Goal: Find specific page/section: Find specific page/section

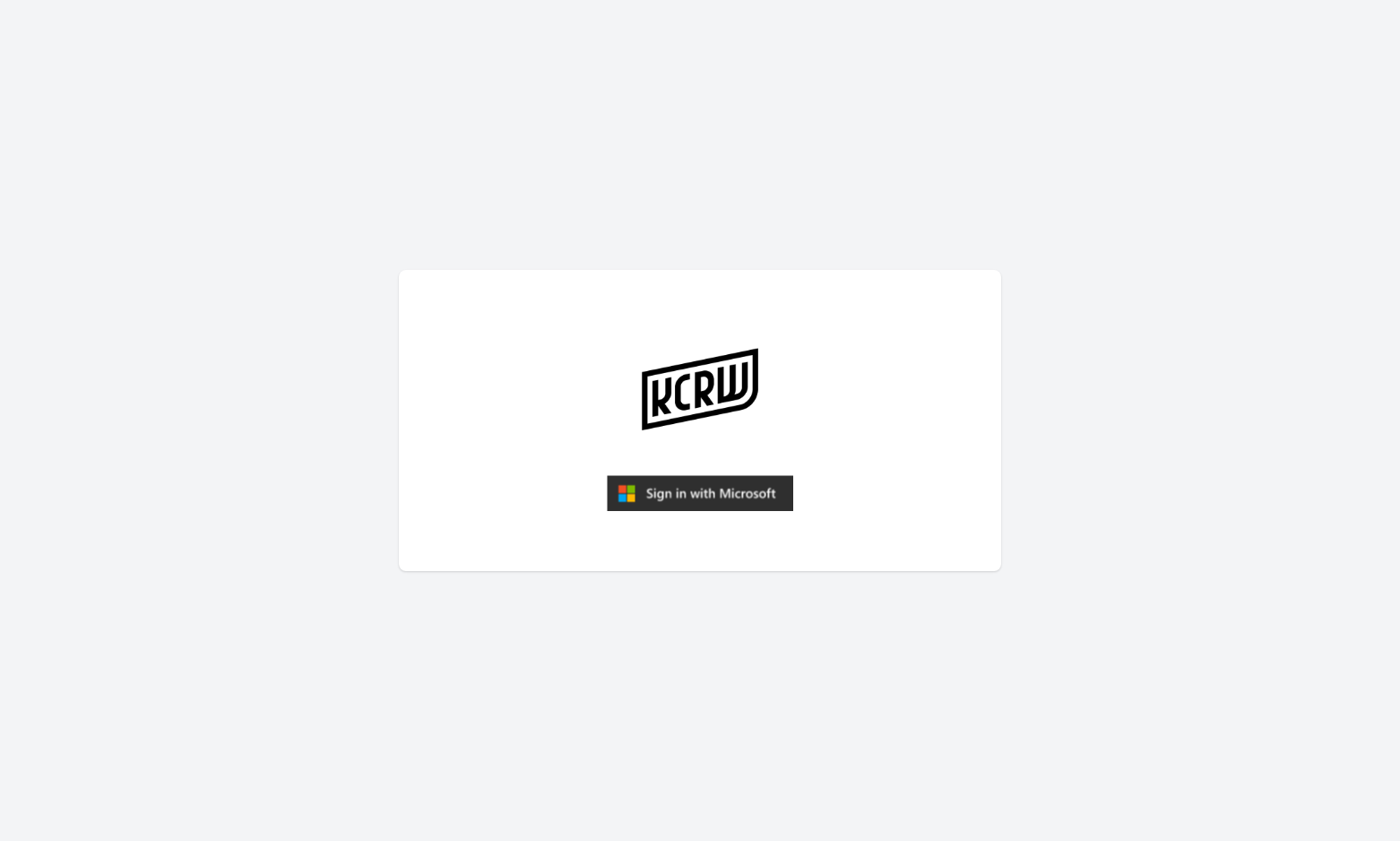
click at [694, 502] on img "submit" at bounding box center [700, 493] width 187 height 36
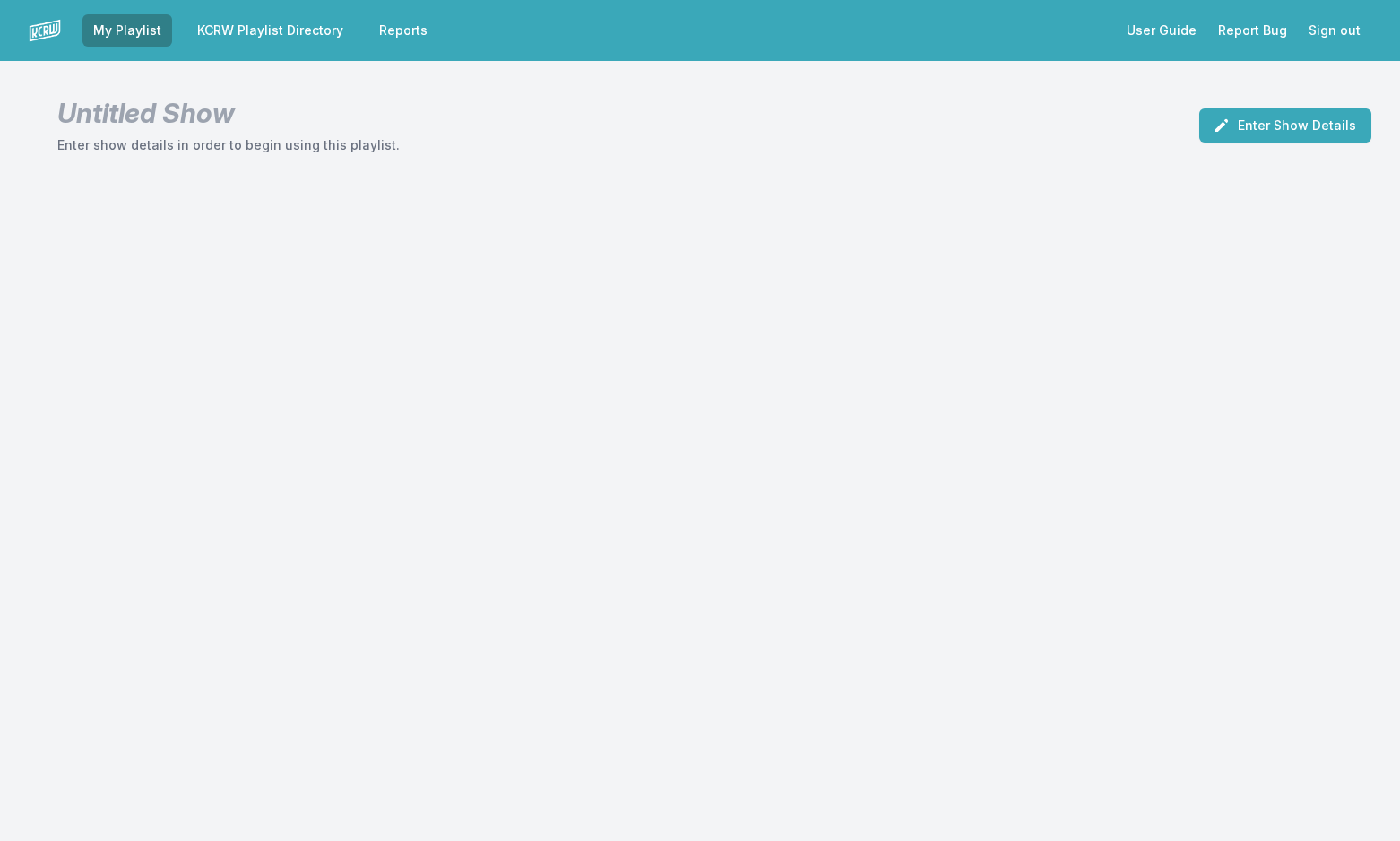
click at [264, 31] on link "KCRW Playlist Directory" at bounding box center [271, 30] width 168 height 32
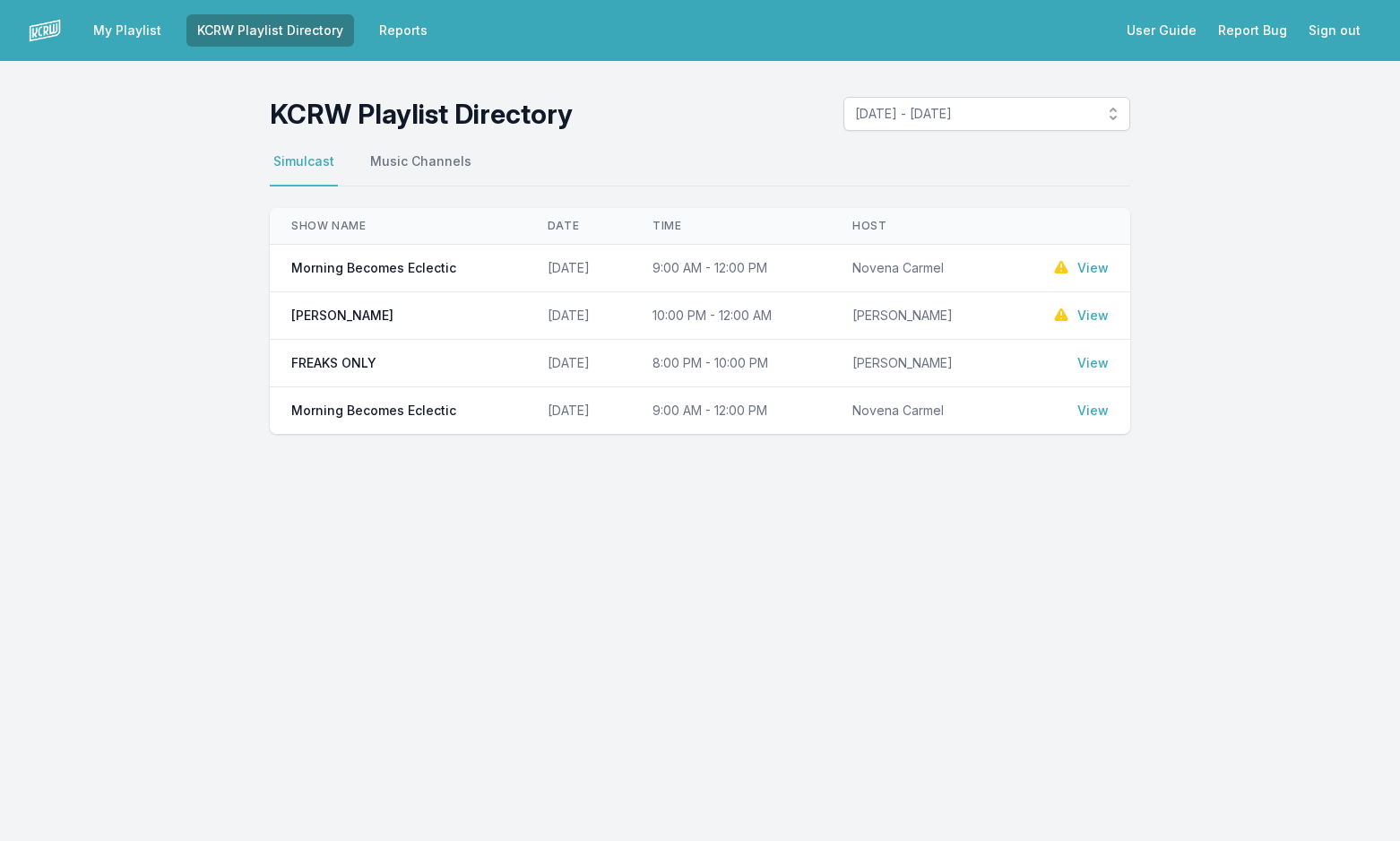
click at [1099, 265] on link "View" at bounding box center [1093, 268] width 31 height 18
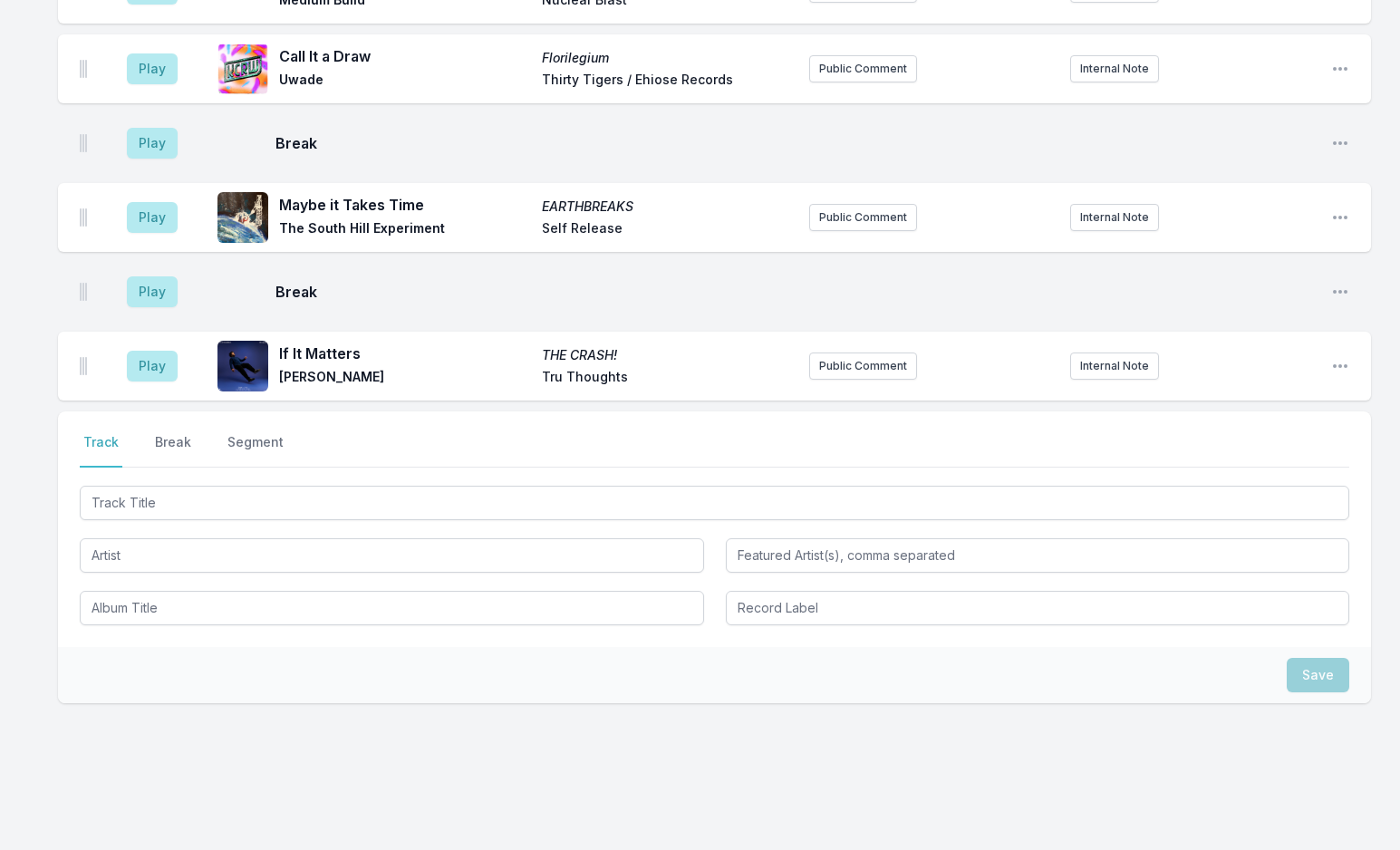
scroll to position [1827, 0]
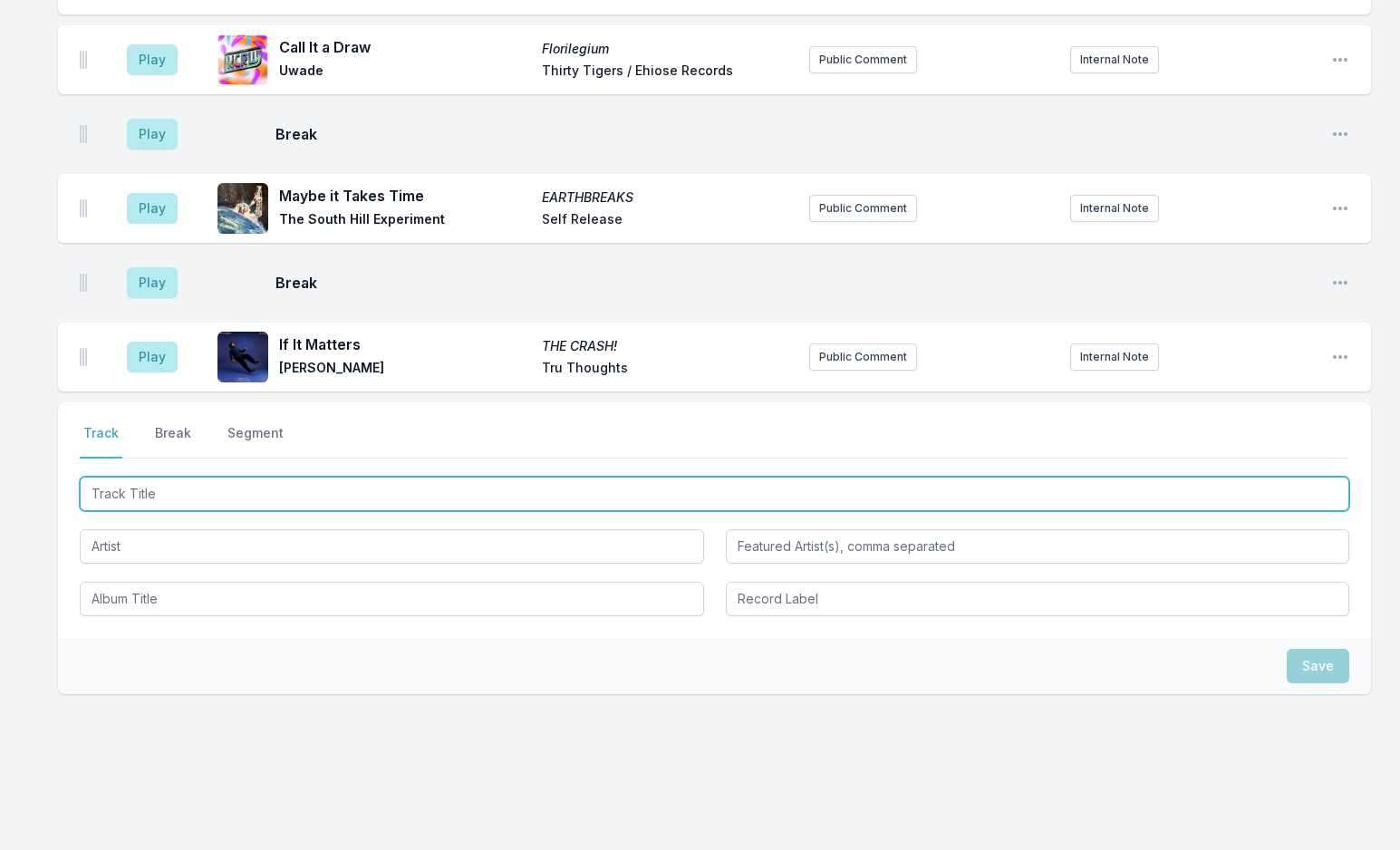
click at [239, 476] on input "Track Title" at bounding box center [715, 494] width 1269 height 34
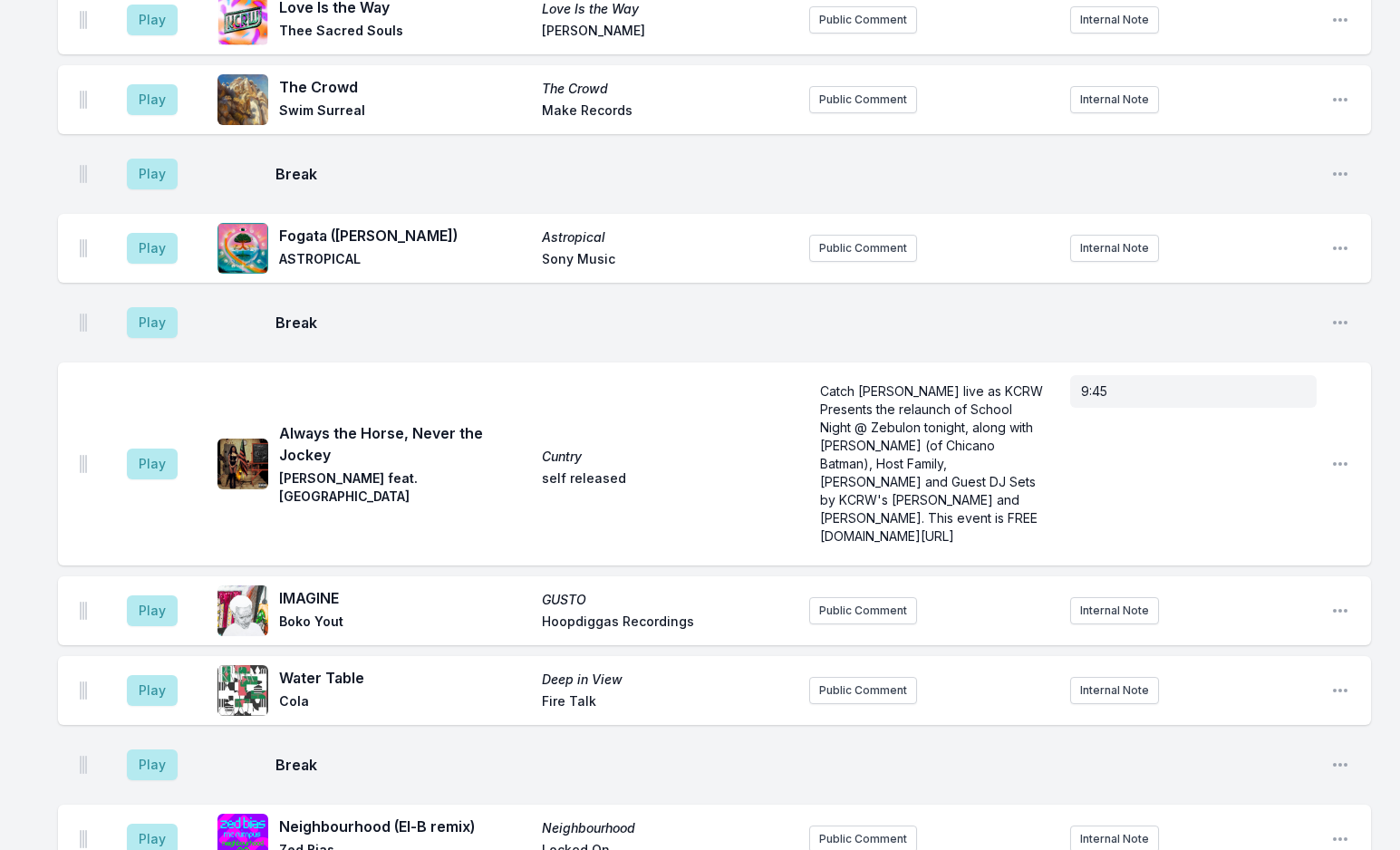
scroll to position [0, 0]
